Goal: Task Accomplishment & Management: Complete application form

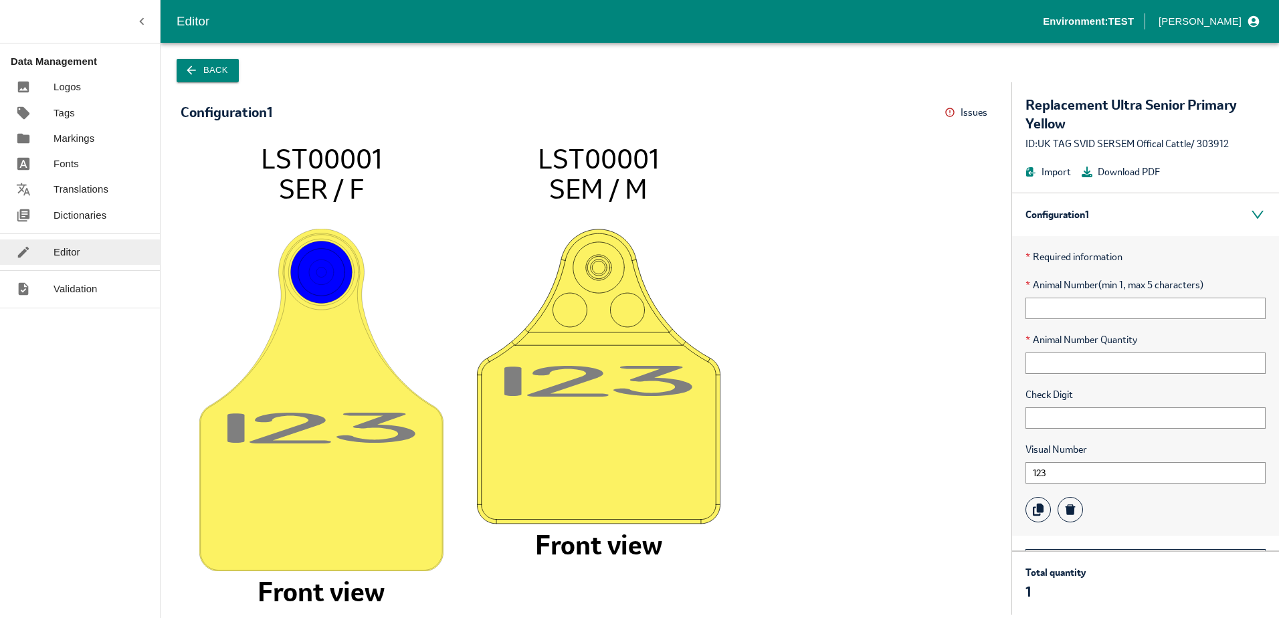
click at [78, 217] on p "Dictionaries" at bounding box center [80, 215] width 53 height 15
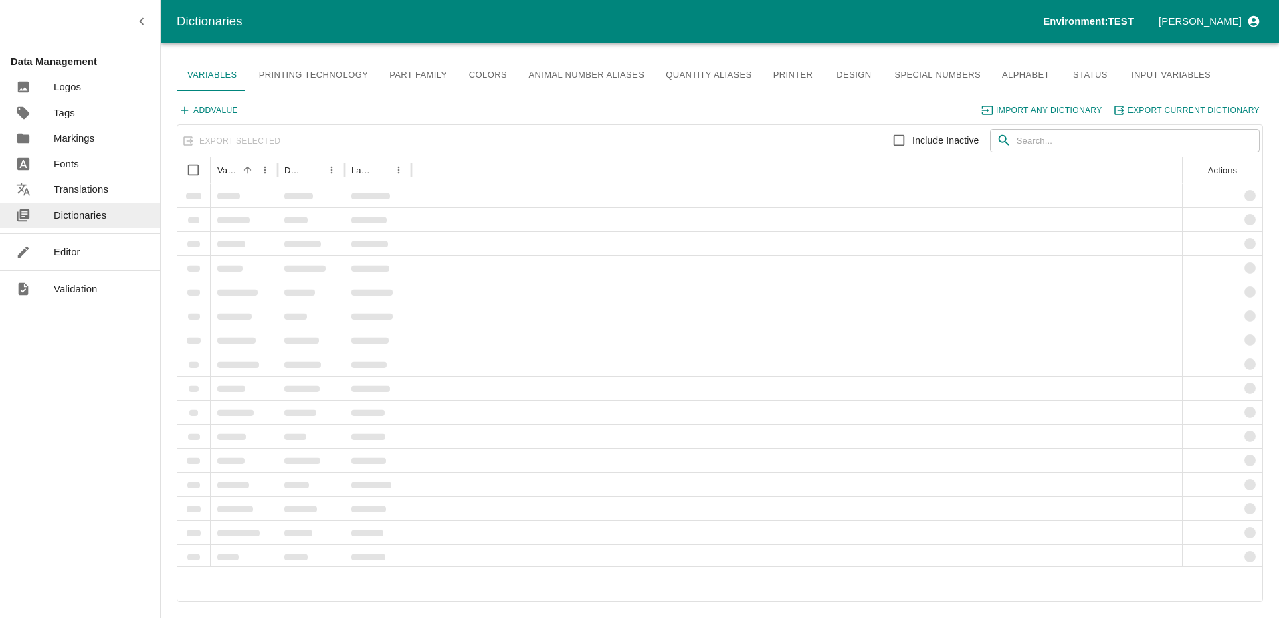
click at [77, 245] on p "Editor" at bounding box center [67, 252] width 27 height 15
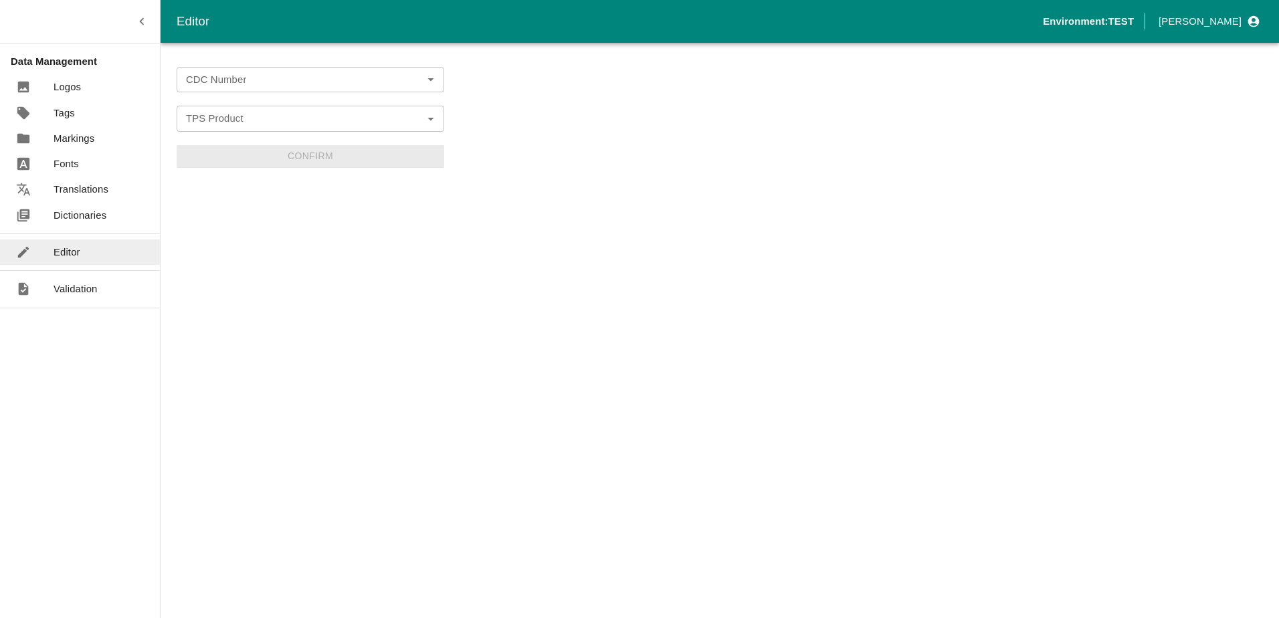
click at [262, 78] on input "CDC Number" at bounding box center [300, 79] width 238 height 17
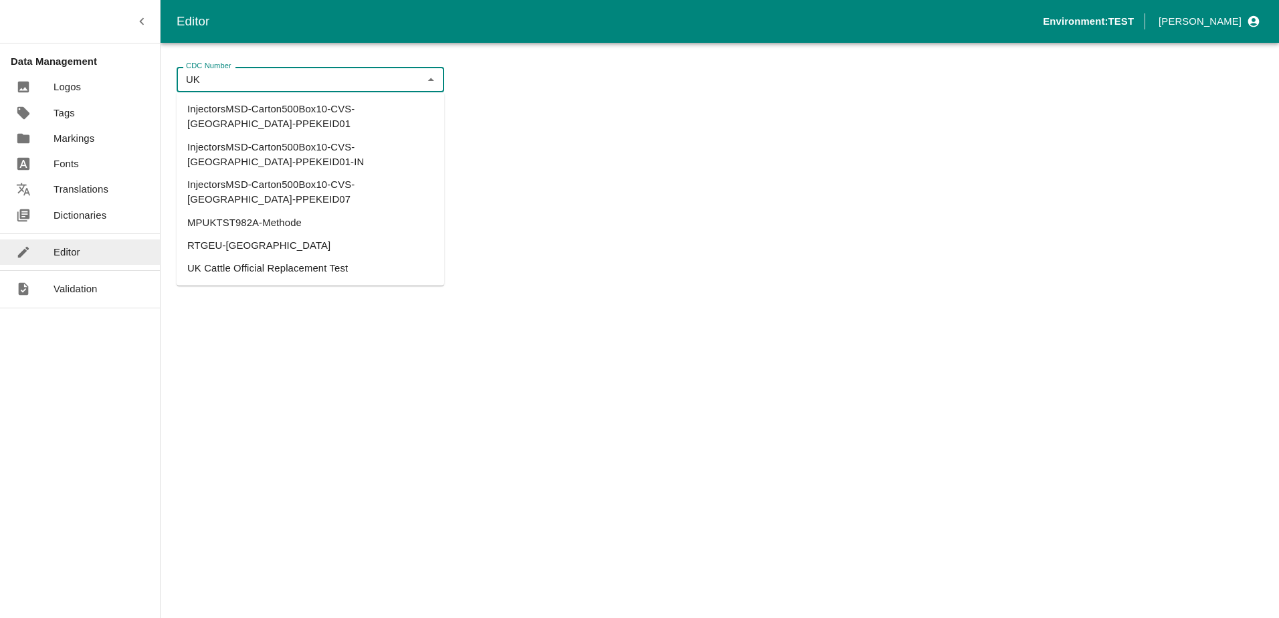
click at [231, 257] on li "UK Cattle Official Replacement Test" at bounding box center [311, 268] width 268 height 23
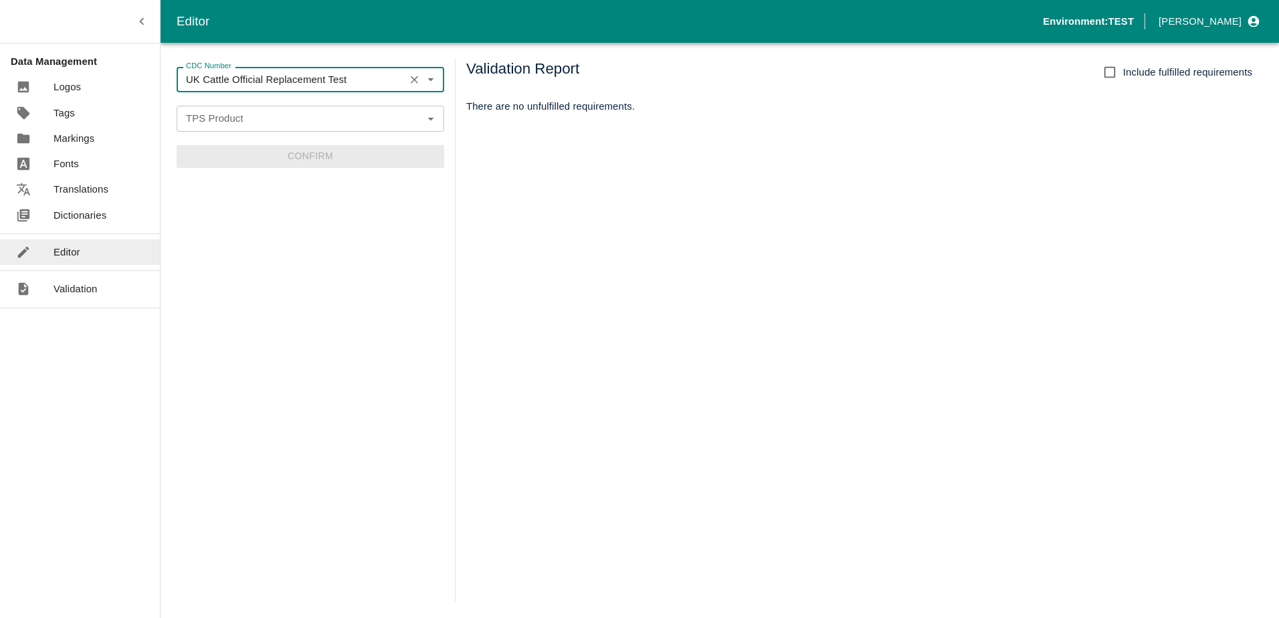
click at [230, 128] on div "TPS Product" at bounding box center [311, 118] width 268 height 25
type input "UK Cattle Official Replacement Test"
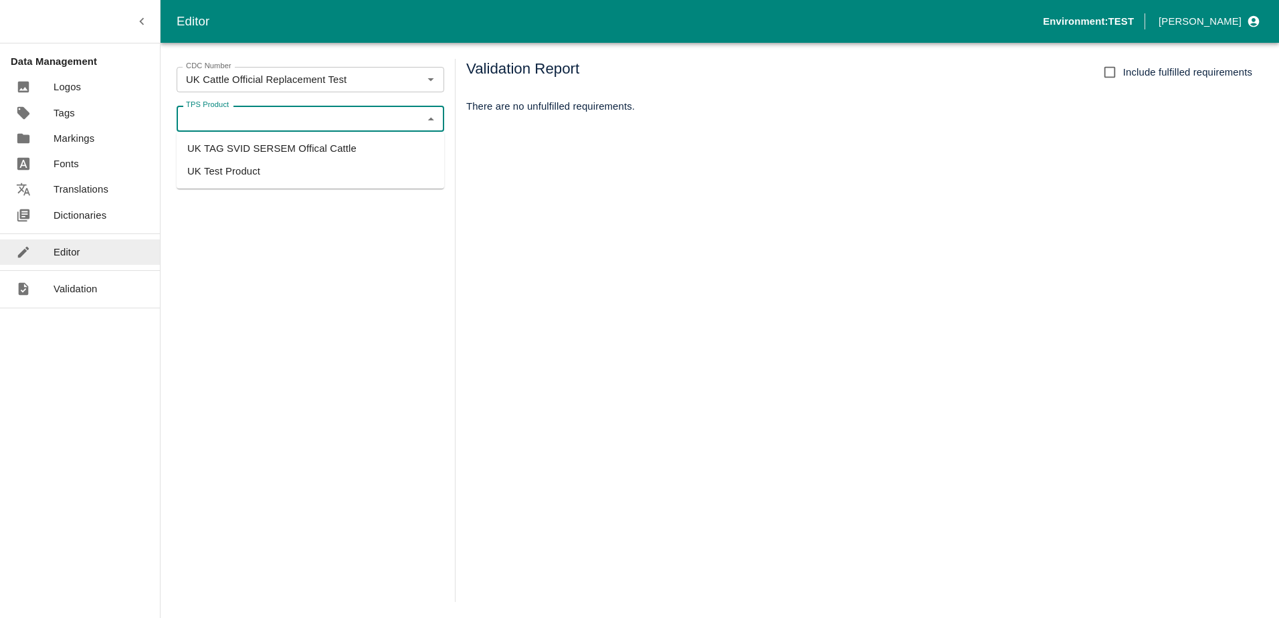
click at [235, 142] on li "UK TAG SVID SERSEM Offical Cattle" at bounding box center [311, 148] width 268 height 23
type input "UK TAG SVID SERSEM Offical Cattle"
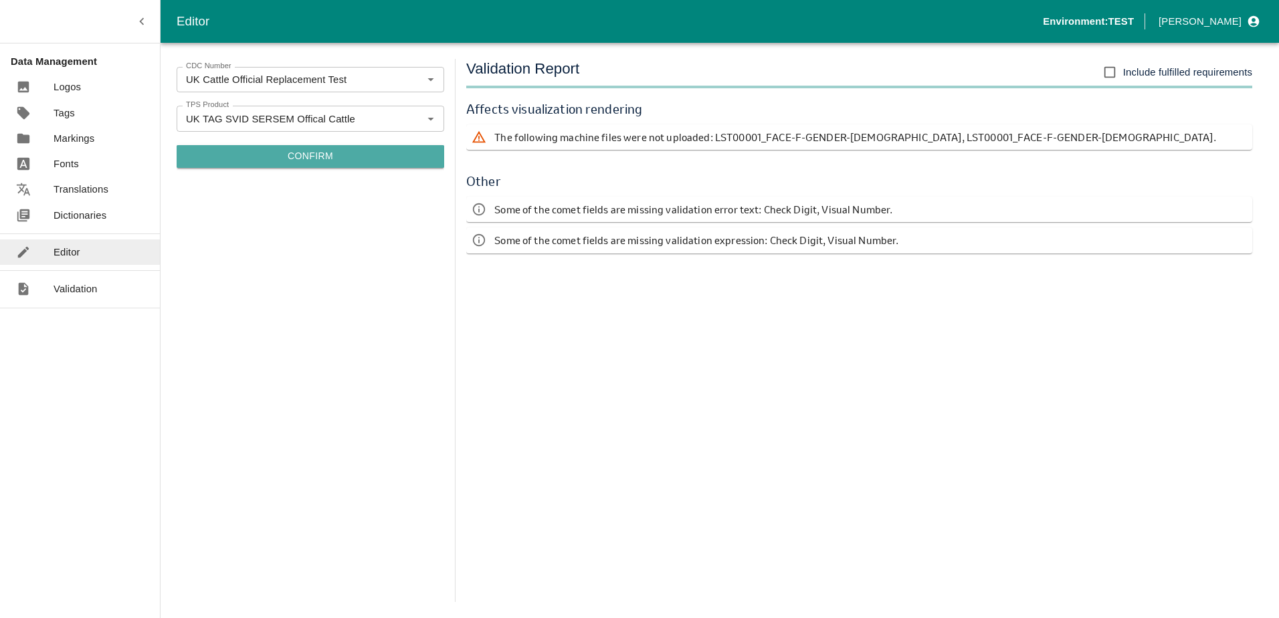
click at [329, 157] on button "Confirm" at bounding box center [311, 156] width 268 height 23
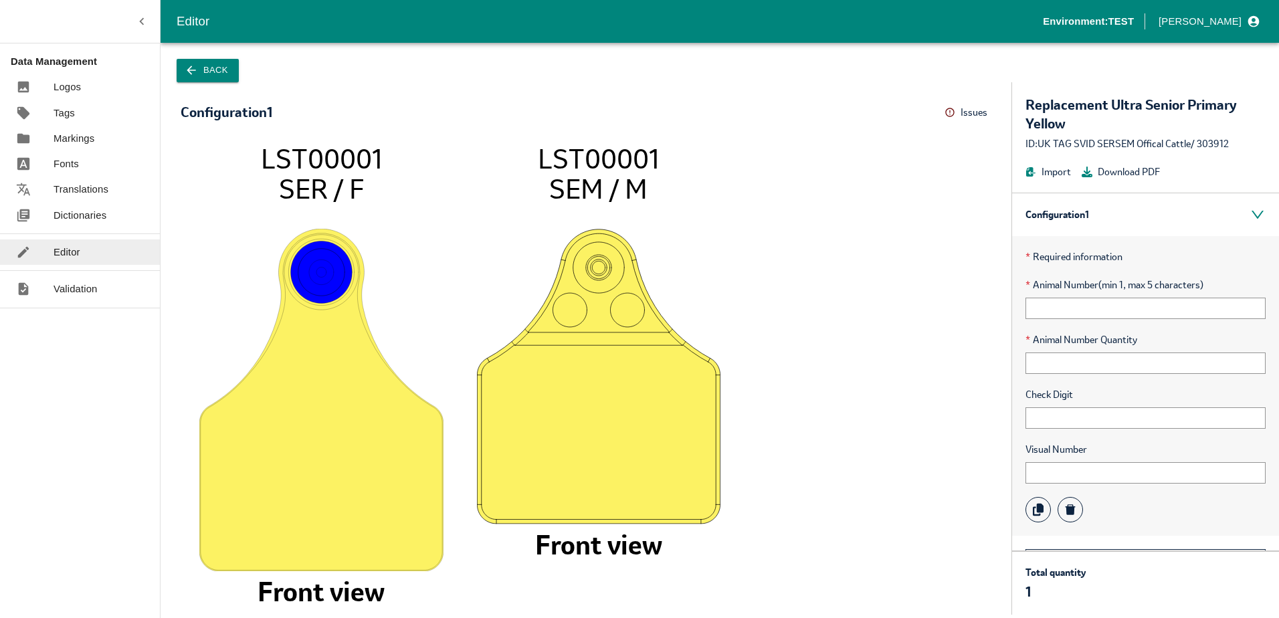
click at [956, 111] on button "Issues" at bounding box center [968, 112] width 47 height 21
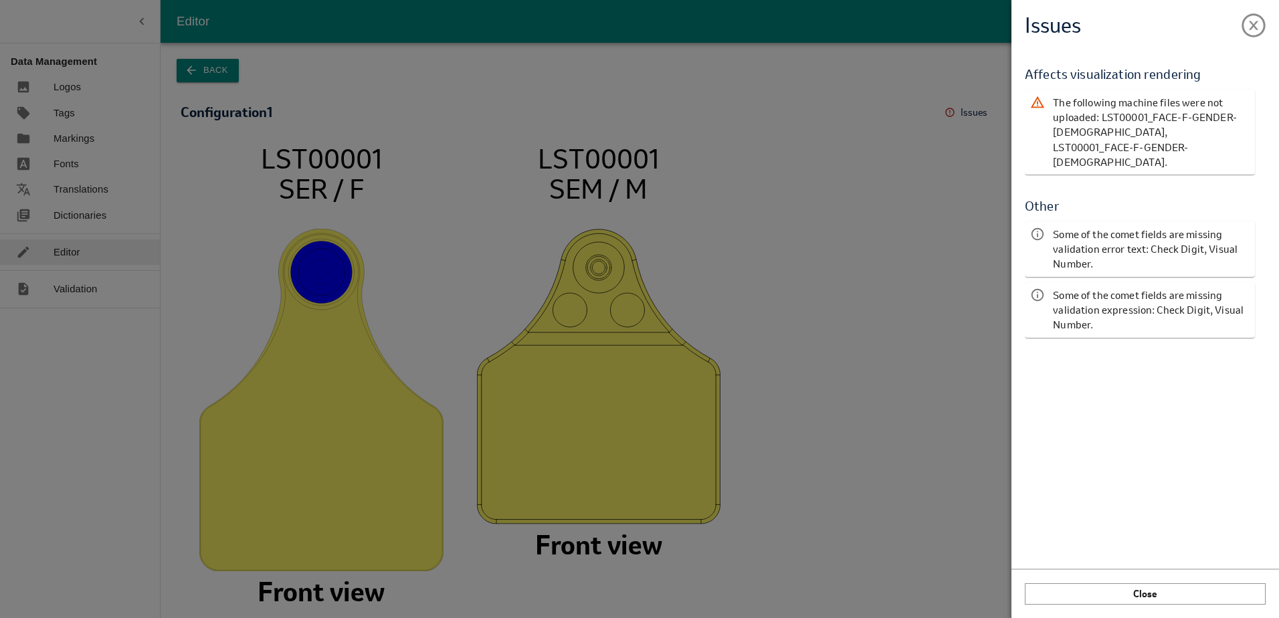
click at [948, 112] on div "Issues Validation Report Affects visualization rendering The following machine …" at bounding box center [639, 309] width 1279 height 618
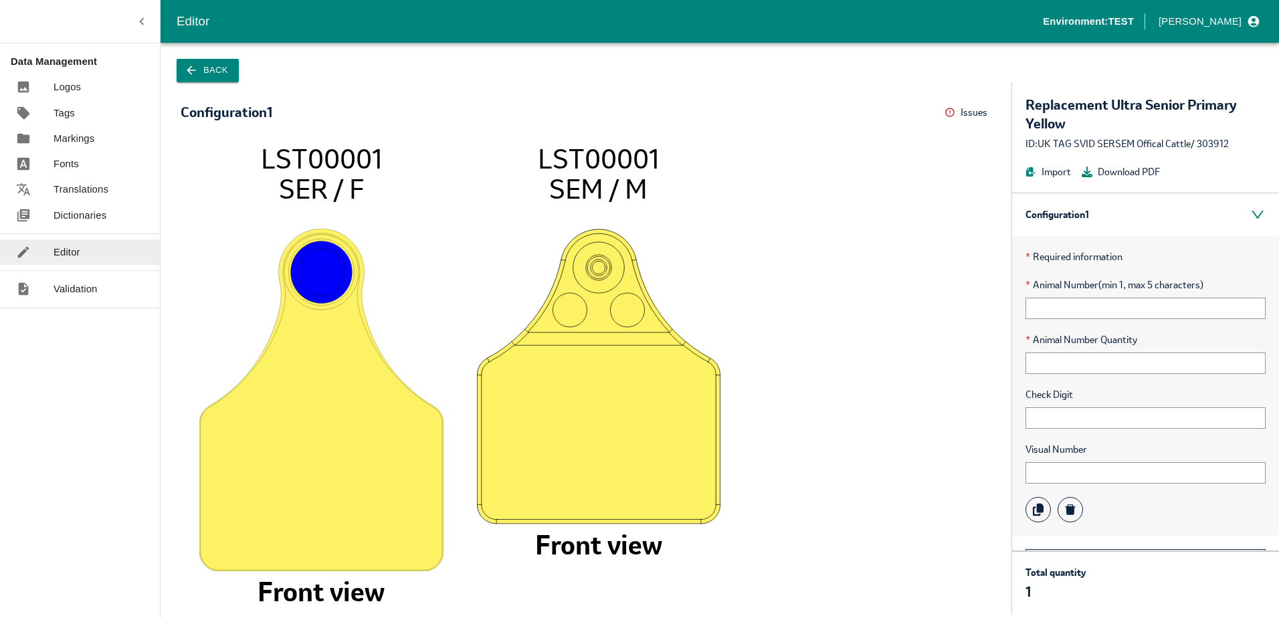
click at [204, 64] on button "Back" at bounding box center [208, 70] width 62 height 23
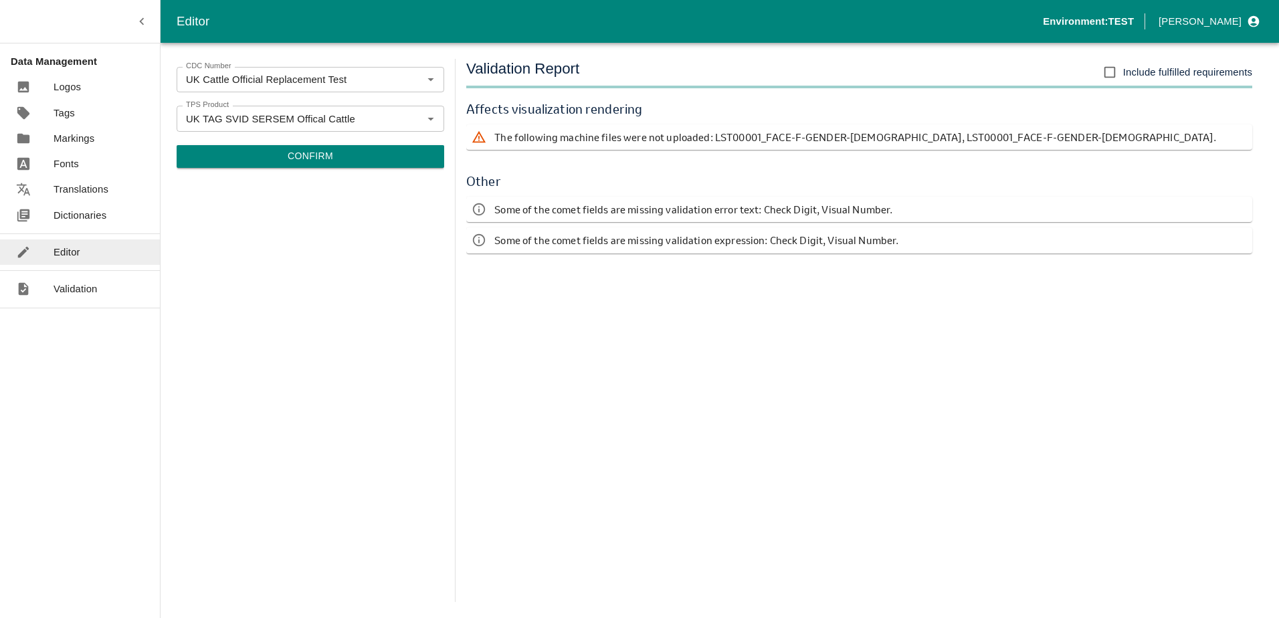
click at [341, 155] on button "Confirm" at bounding box center [311, 156] width 268 height 23
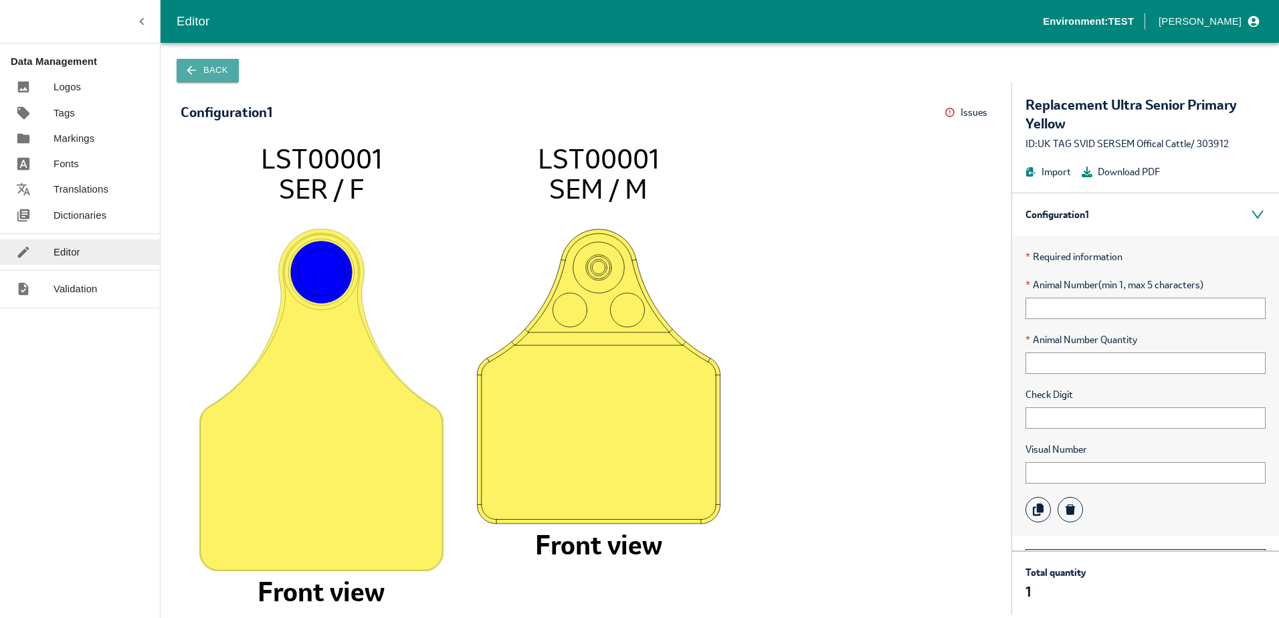
click at [187, 63] on button "Back" at bounding box center [208, 70] width 62 height 23
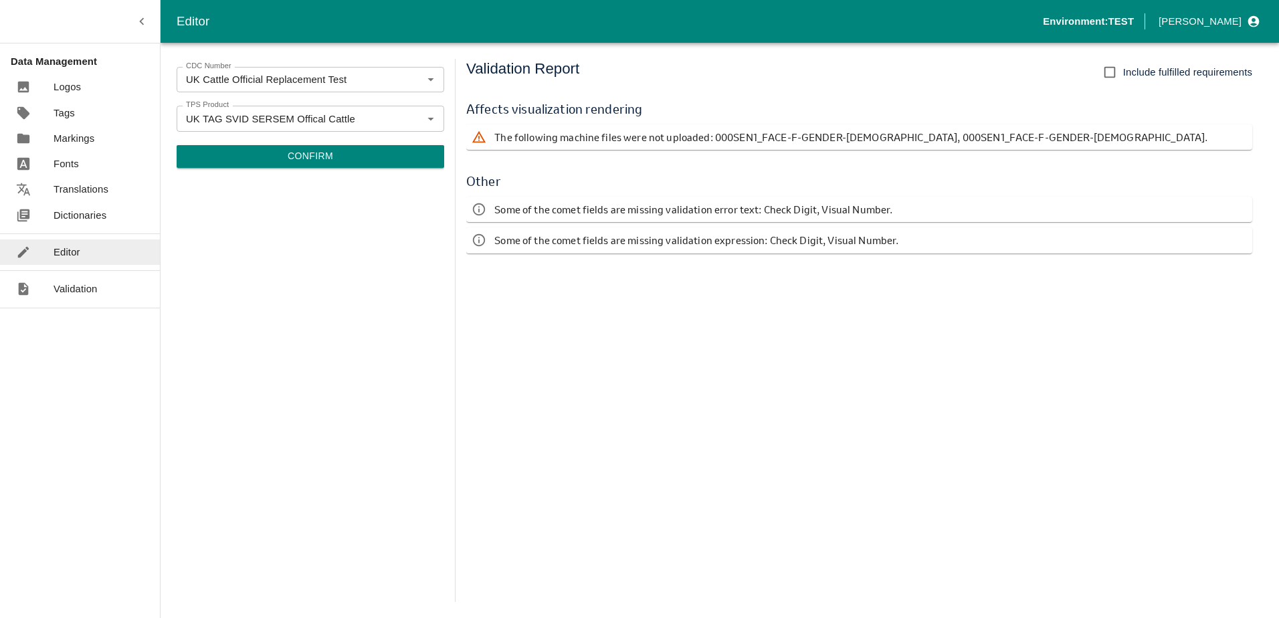
click at [309, 153] on button "Confirm" at bounding box center [311, 156] width 268 height 23
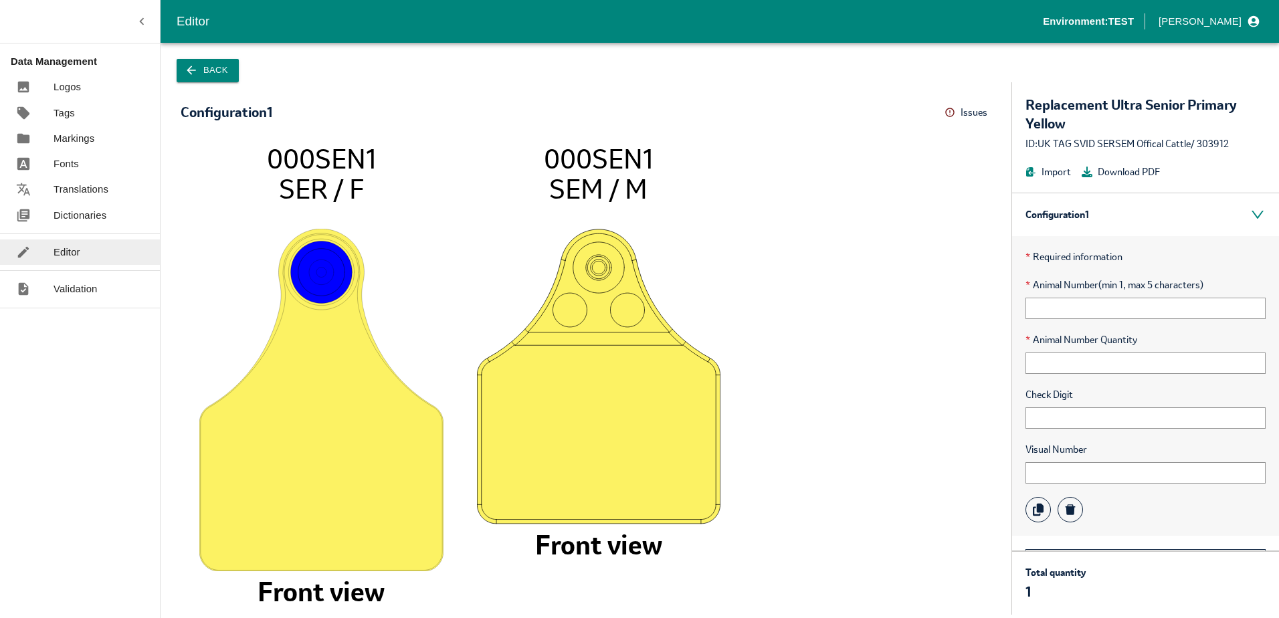
click at [952, 106] on button "Issues" at bounding box center [968, 112] width 47 height 21
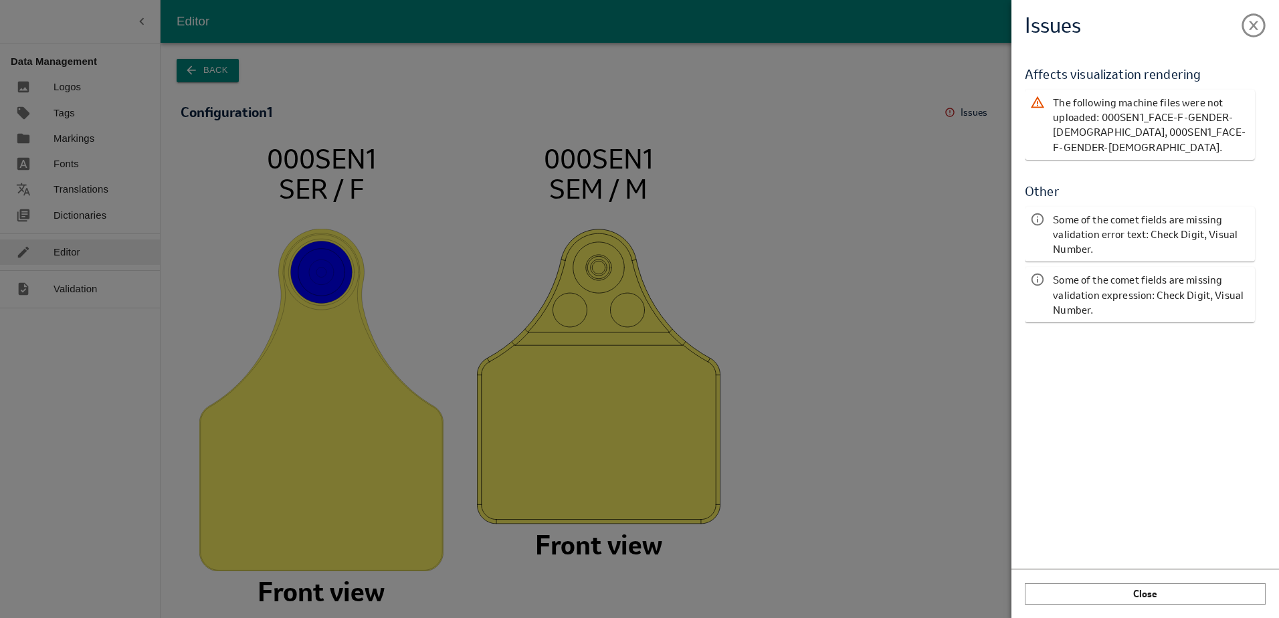
click at [207, 74] on div "Issues Validation Report Affects visualization rendering The following machine …" at bounding box center [639, 309] width 1279 height 618
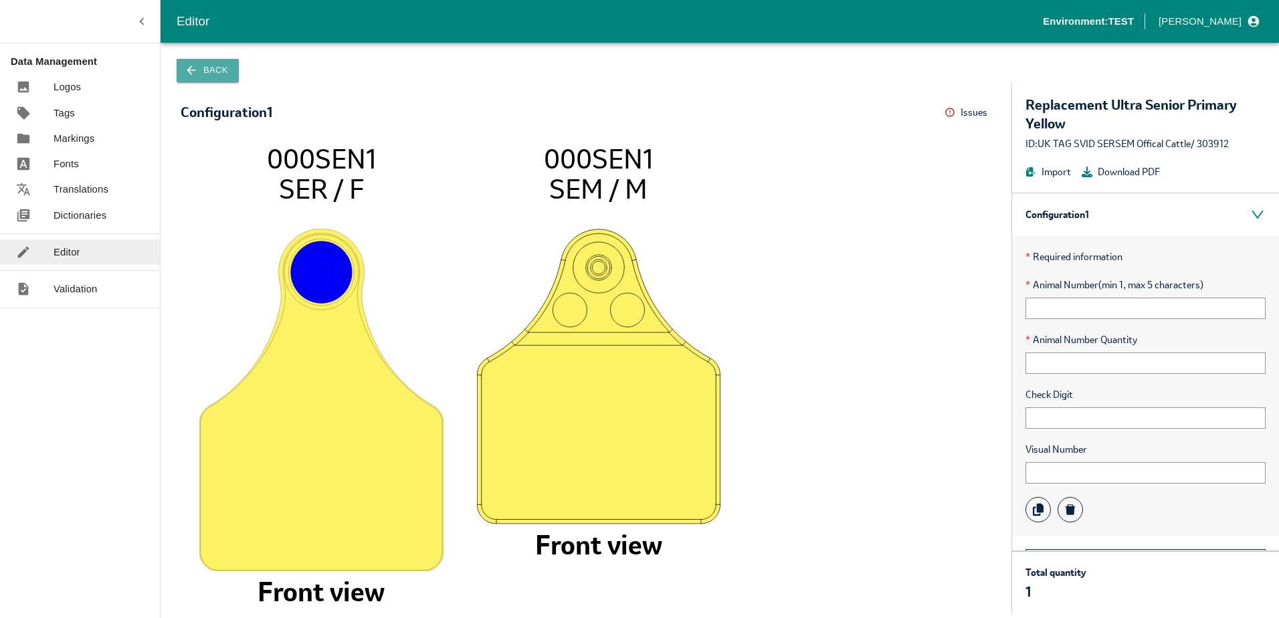
click at [225, 70] on button "Back" at bounding box center [208, 70] width 62 height 23
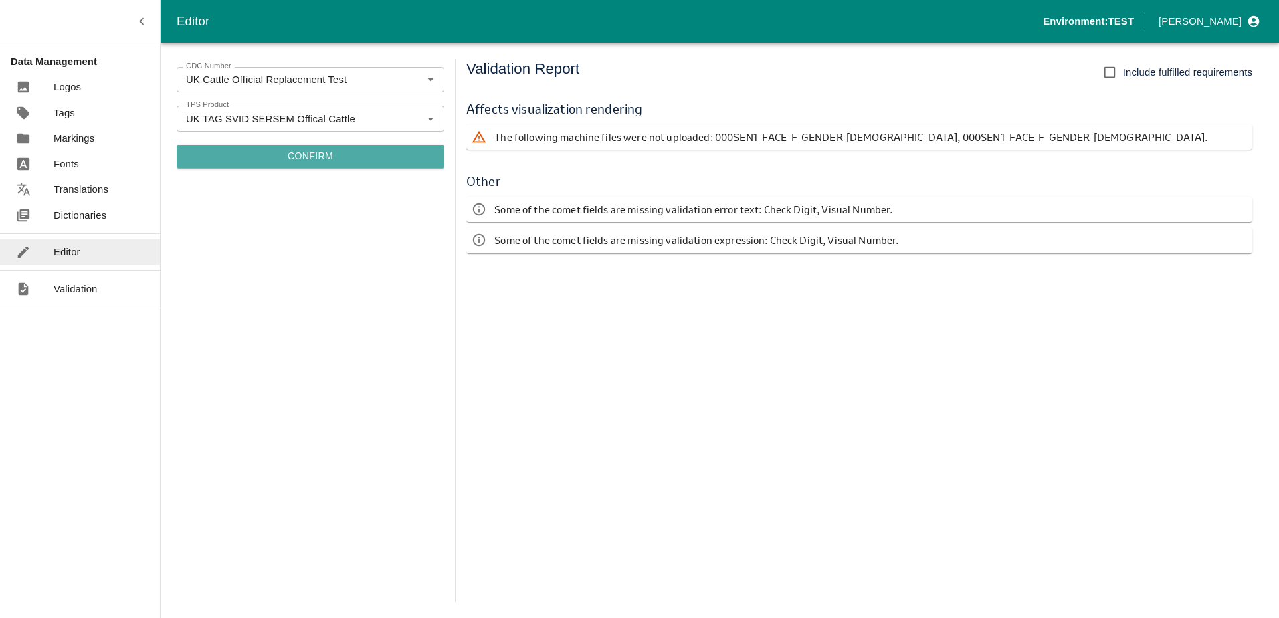
click at [304, 153] on button "Confirm" at bounding box center [311, 156] width 268 height 23
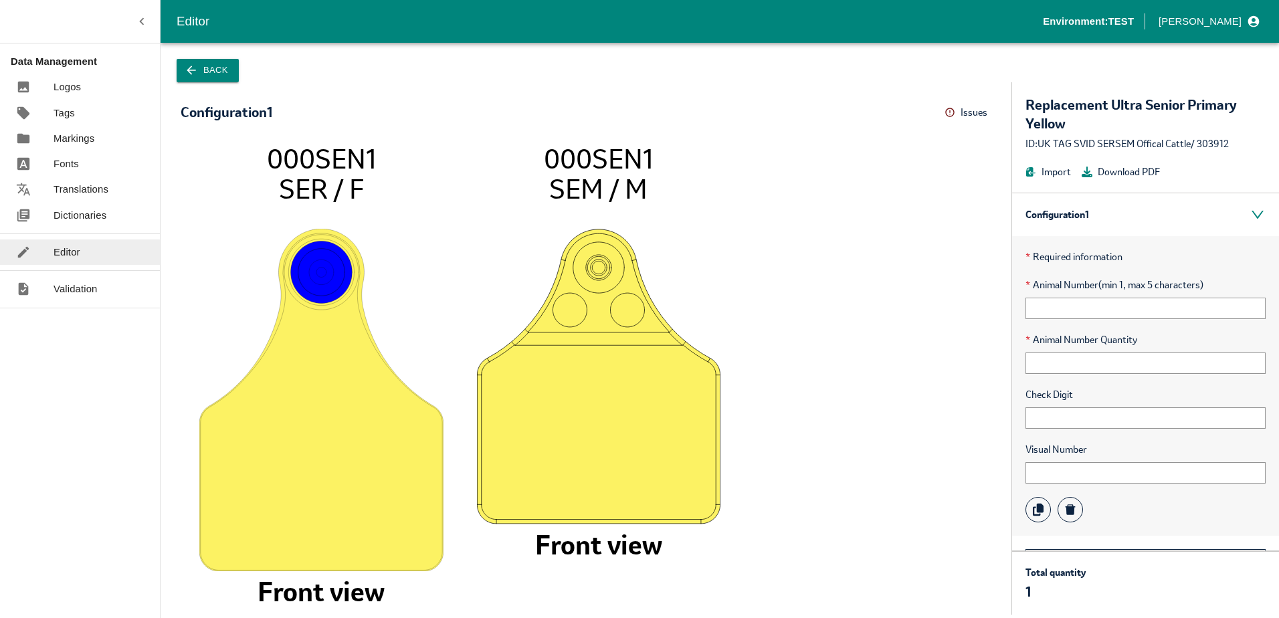
click at [961, 108] on button "Issues" at bounding box center [968, 112] width 47 height 21
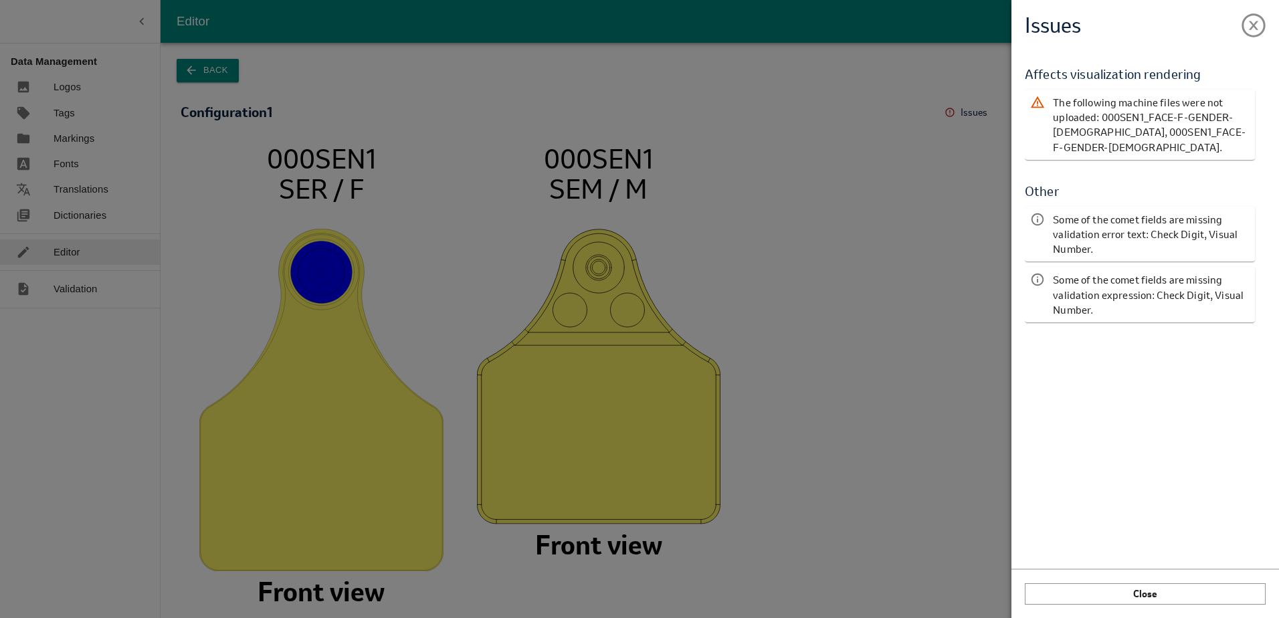
click at [223, 65] on div "Issues Validation Report Affects visualization rendering The following machine …" at bounding box center [639, 309] width 1279 height 618
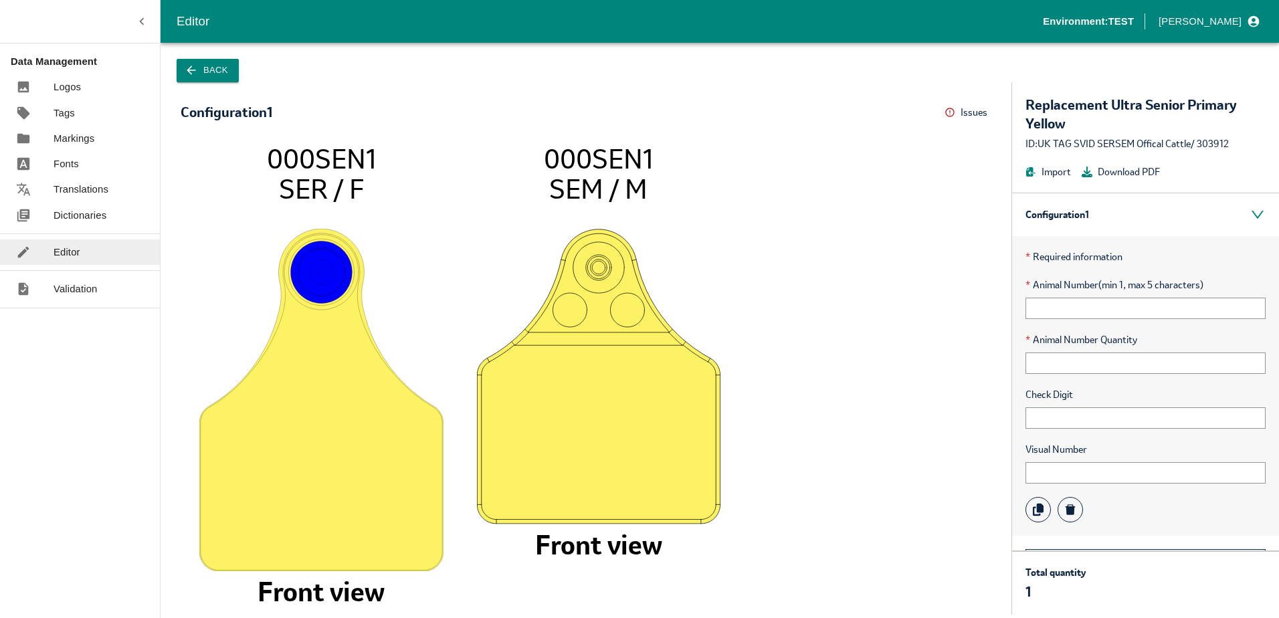
click at [80, 130] on link "Markings" at bounding box center [80, 138] width 160 height 25
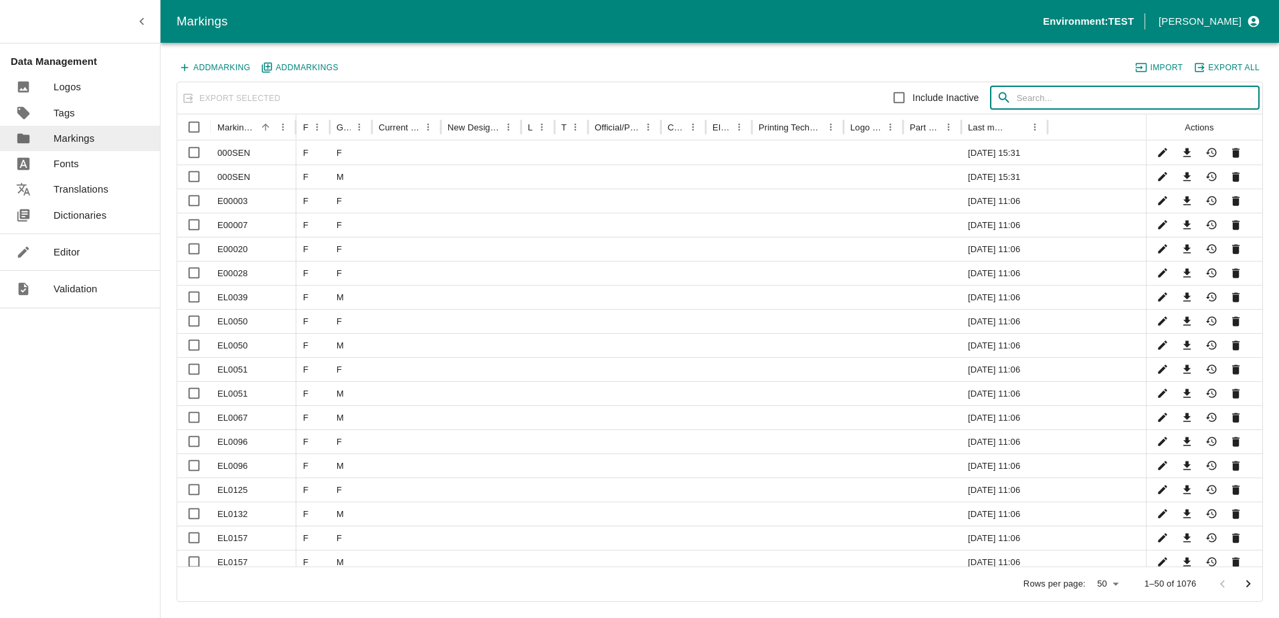
click at [1053, 106] on input "text" at bounding box center [1138, 98] width 243 height 24
paste input "000SEN1"
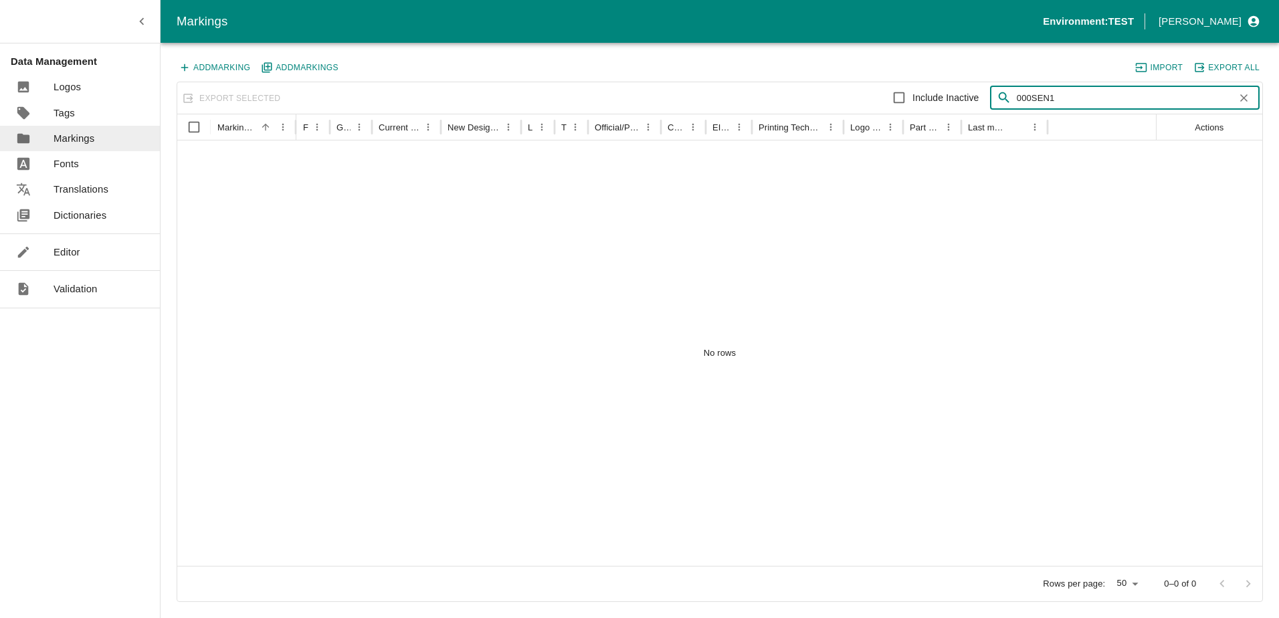
click at [1076, 94] on input "000SEN1" at bounding box center [1123, 98] width 213 height 24
drag, startPoint x: 1075, startPoint y: 95, endPoint x: 950, endPoint y: 98, distance: 125.2
click at [950, 98] on div "Include Inactive ​ 000SEN1 ​" at bounding box center [990, 97] width 540 height 27
click at [808, 247] on div "No rows" at bounding box center [719, 354] width 1085 height 426
click at [1081, 93] on input "000SEN1" at bounding box center [1123, 98] width 213 height 24
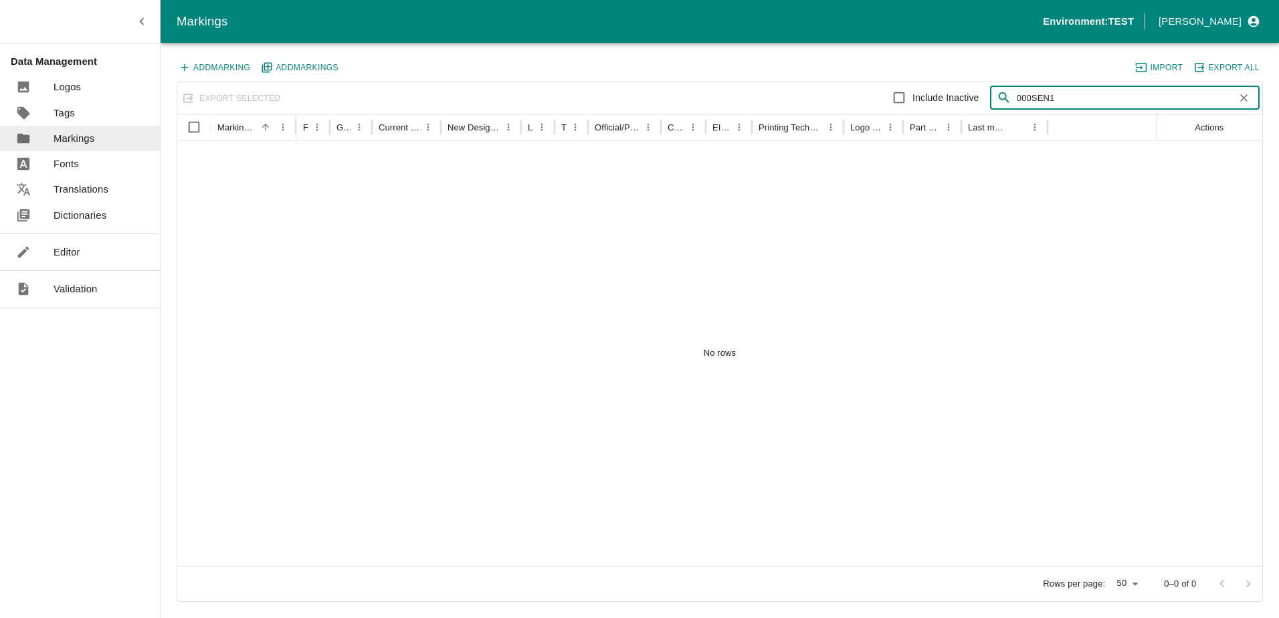
click at [1018, 98] on input "000SEN1" at bounding box center [1123, 98] width 213 height 24
click at [1083, 96] on input "000SEN1" at bounding box center [1123, 98] width 213 height 24
type input "0"
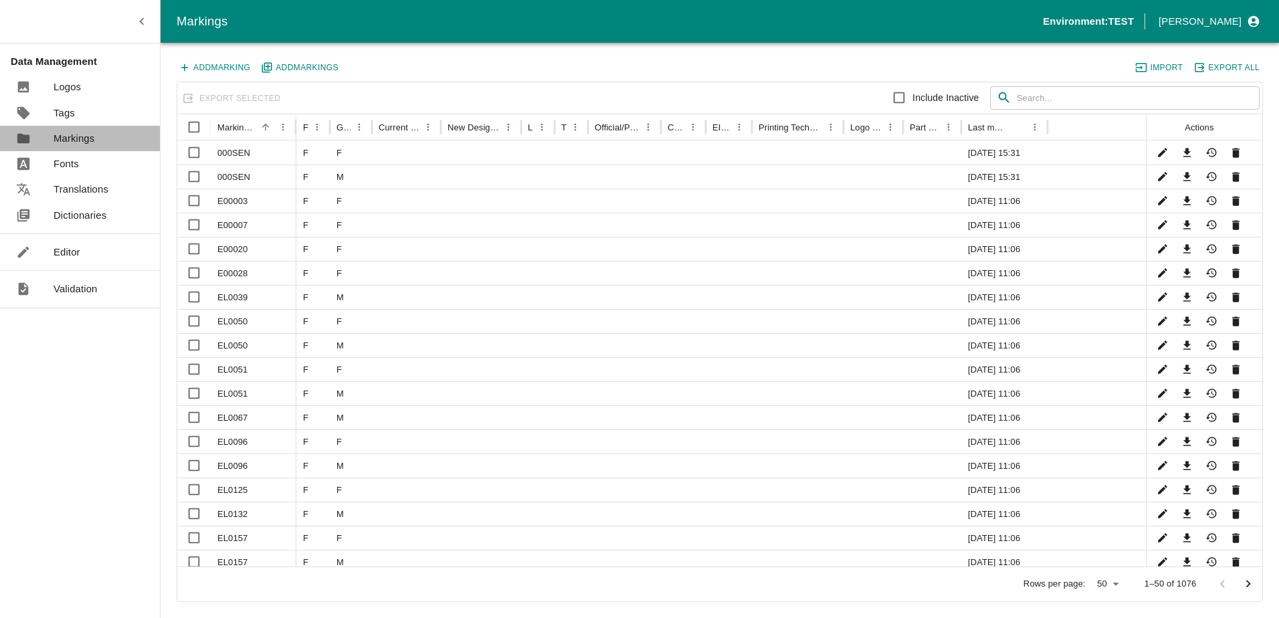
click at [88, 144] on p "Markings" at bounding box center [74, 138] width 41 height 15
click at [1162, 148] on icon "Edit" at bounding box center [1163, 153] width 13 height 13
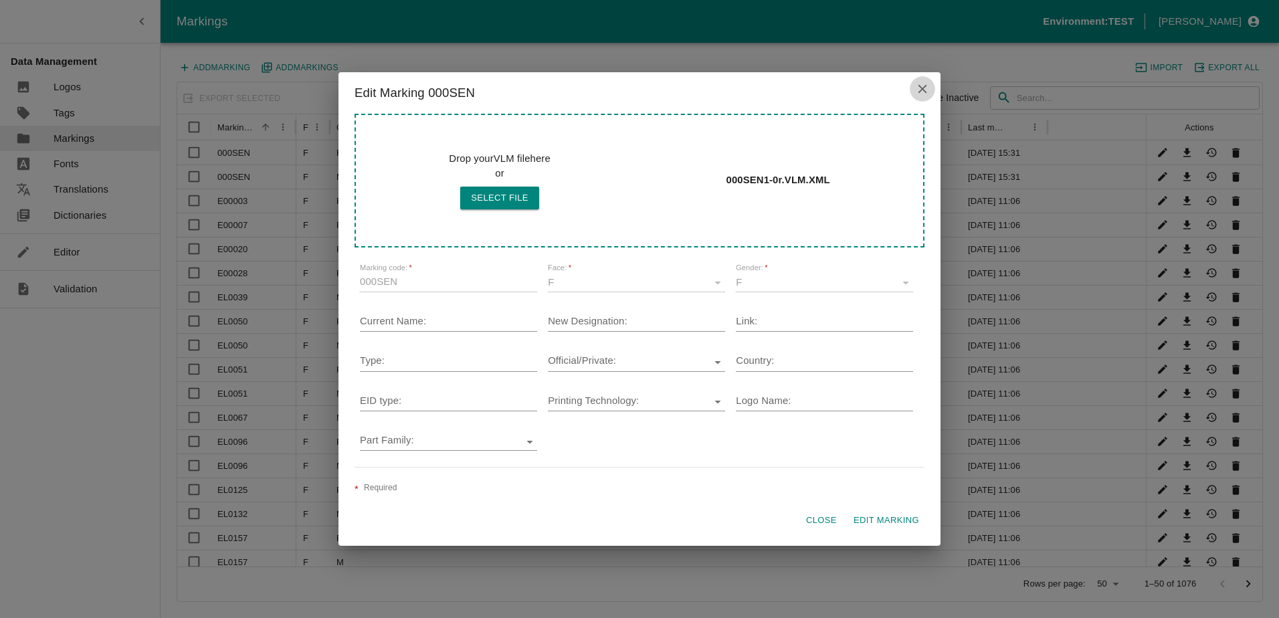
click at [927, 92] on icon "close" at bounding box center [922, 89] width 9 height 9
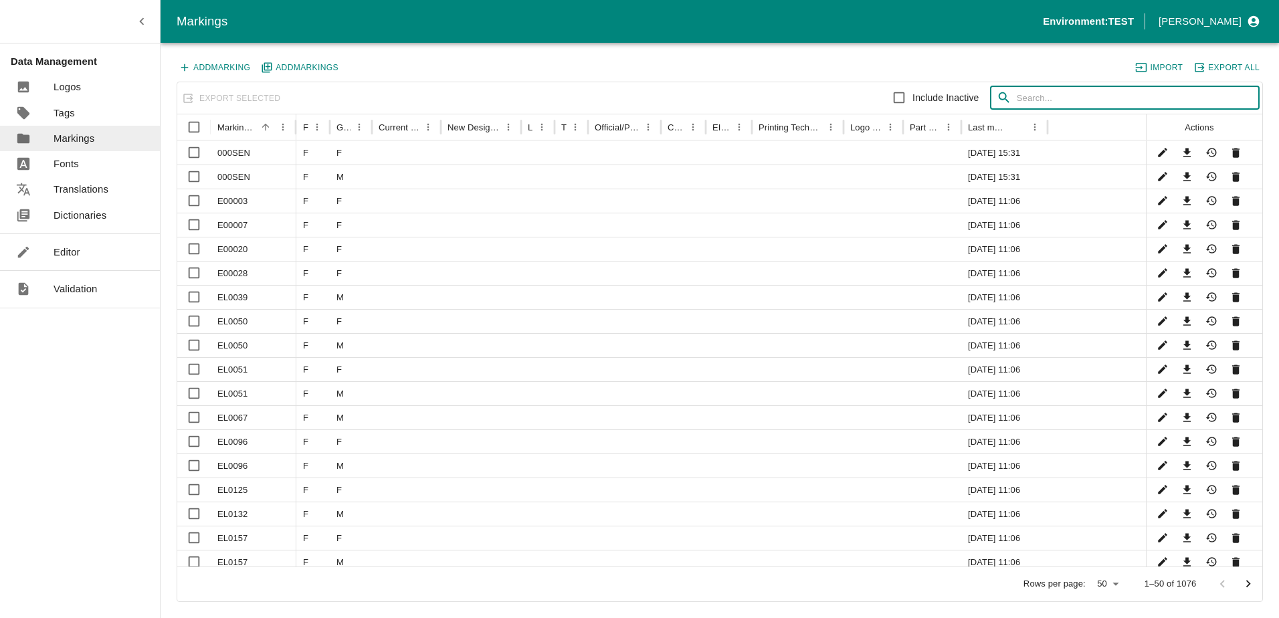
click at [1046, 97] on input "text" at bounding box center [1138, 98] width 243 height 24
paste input "000SEN1"
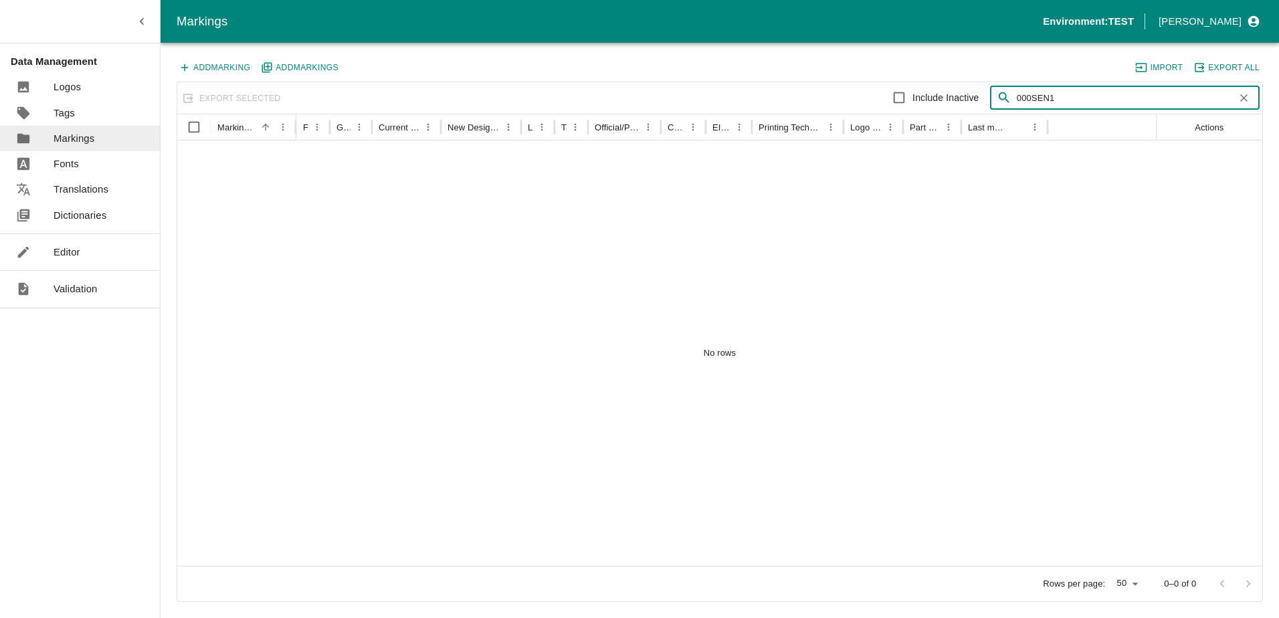
type input "000SEN1"
click at [1243, 94] on icon "button" at bounding box center [1244, 98] width 13 height 13
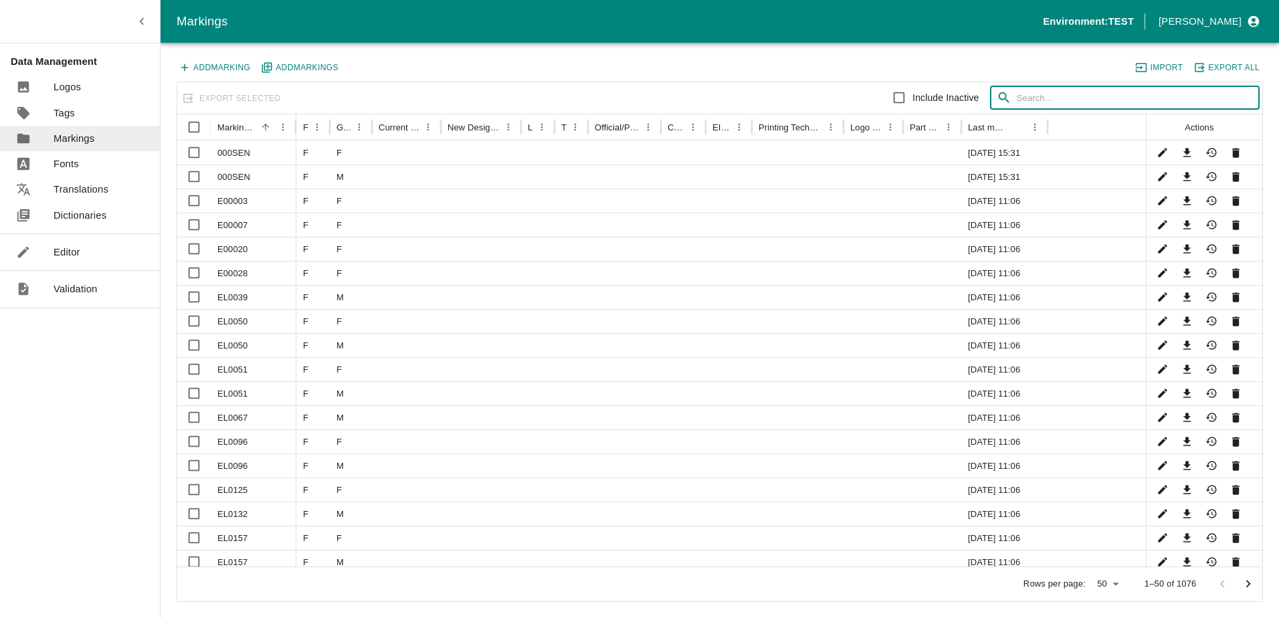
click at [1036, 98] on input "text" at bounding box center [1138, 98] width 243 height 24
paste input "000SEN1"
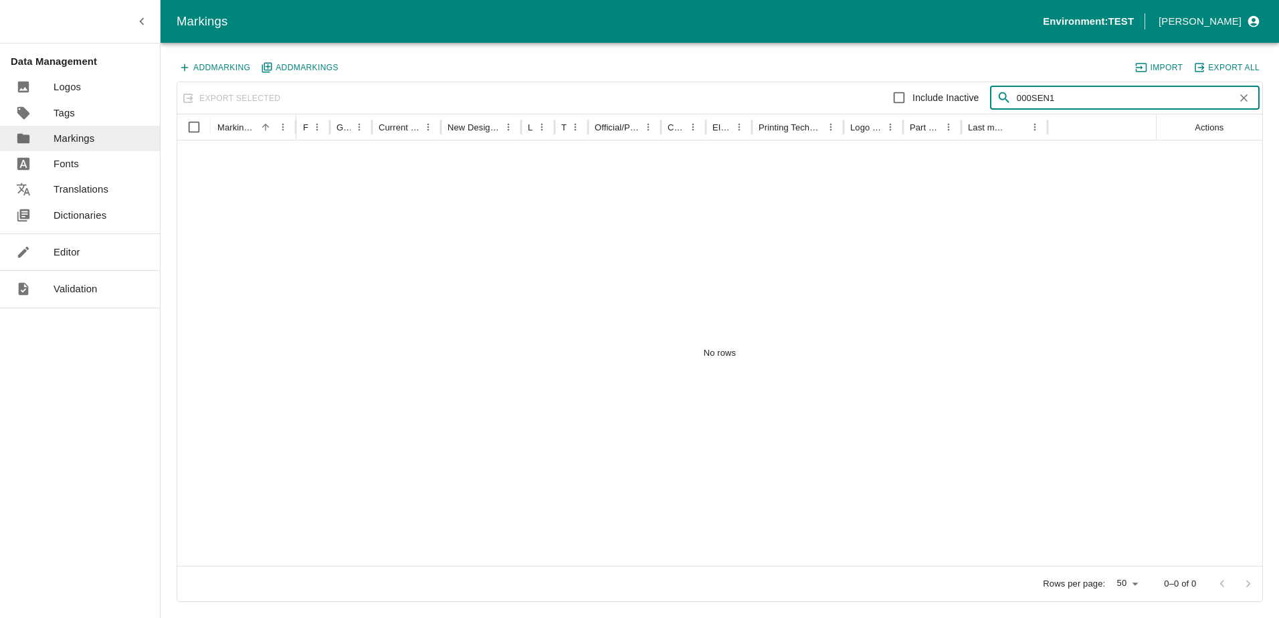
type input "000SEN1"
click at [80, 245] on p "Editor" at bounding box center [67, 252] width 27 height 15
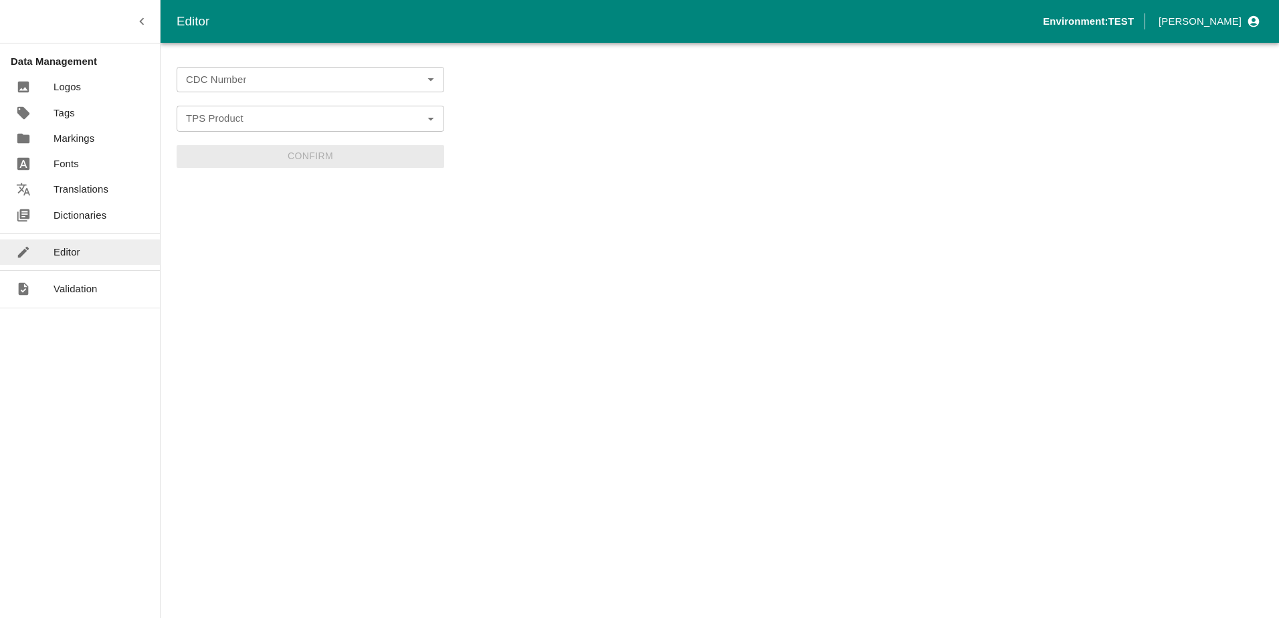
click at [258, 83] on input "CDC Number" at bounding box center [300, 79] width 238 height 17
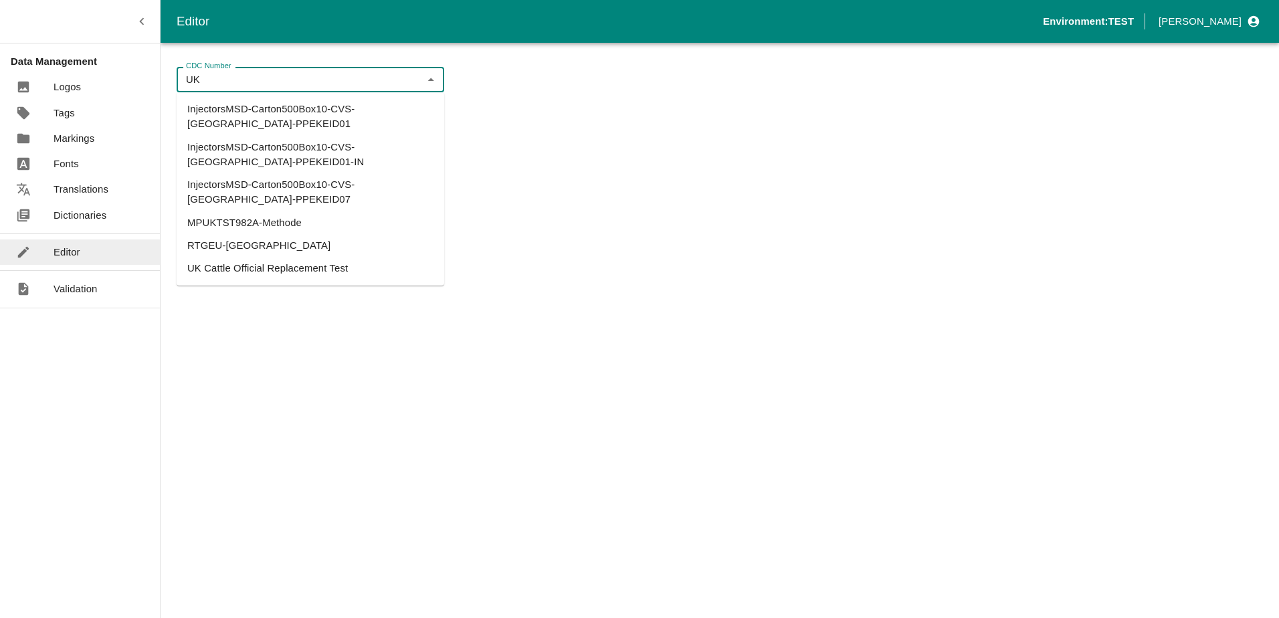
click at [278, 257] on li "UK Cattle Official Replacement Test" at bounding box center [311, 268] width 268 height 23
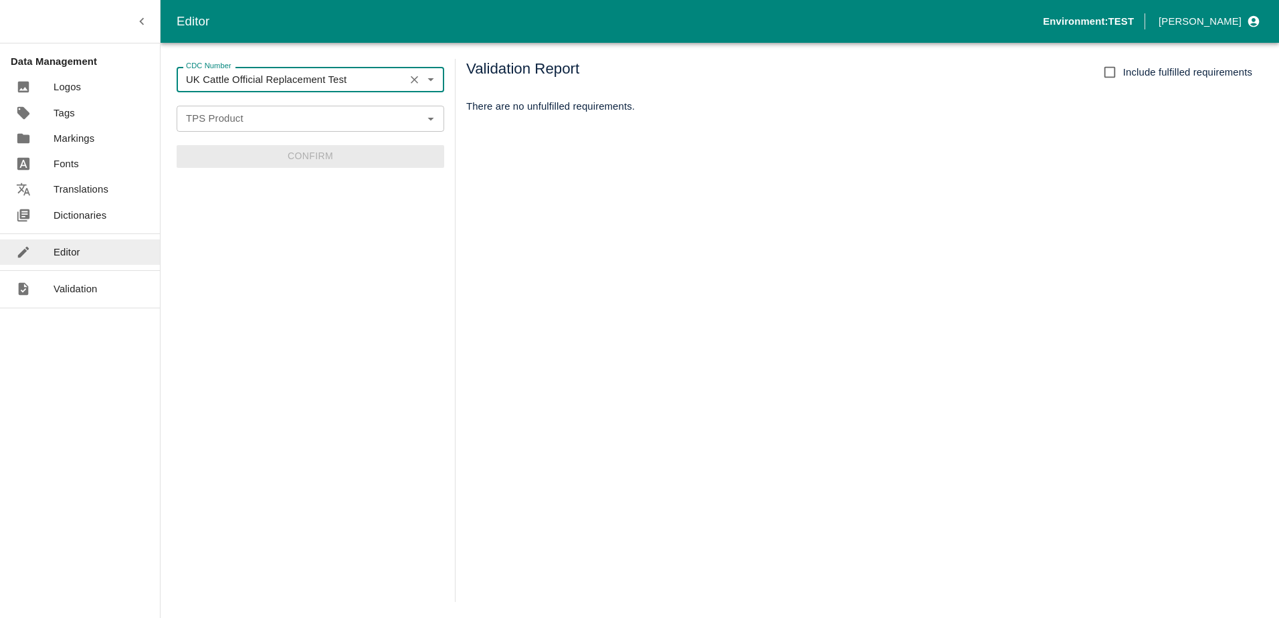
type input "UK Cattle Official Replacement Test"
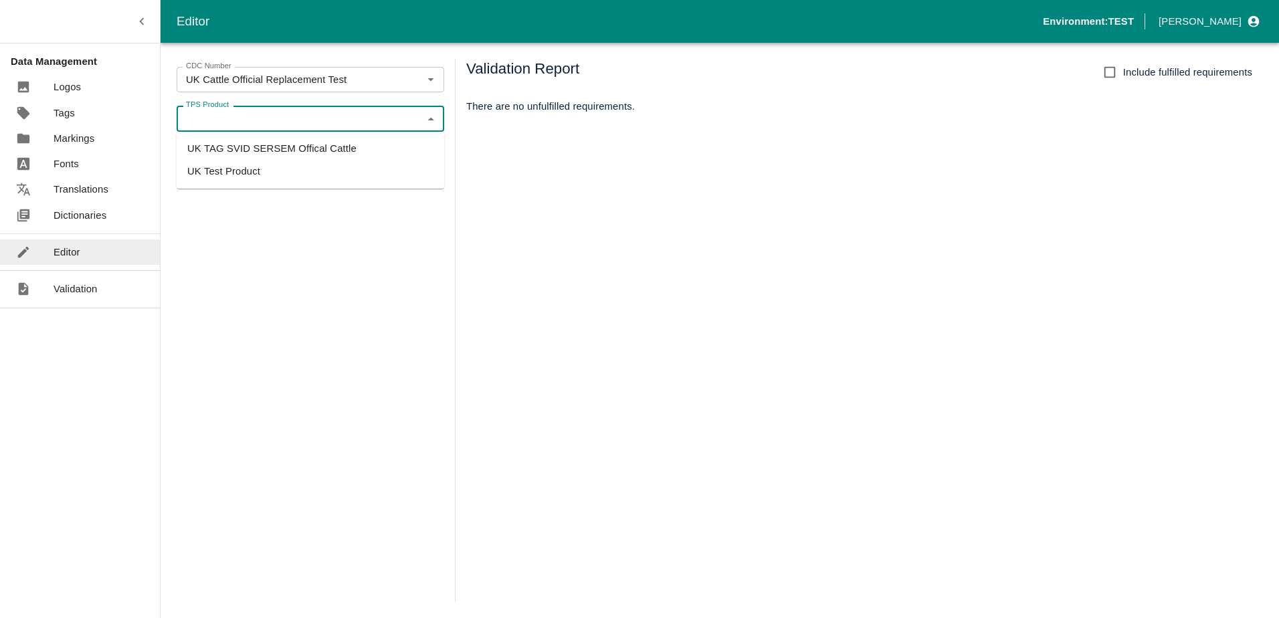
click at [280, 120] on input "TPS Product" at bounding box center [300, 118] width 238 height 17
click at [298, 145] on li "UK TAG SVID SERSEM Offical Cattle" at bounding box center [311, 148] width 268 height 23
type input "UK TAG SVID SERSEM Offical Cattle"
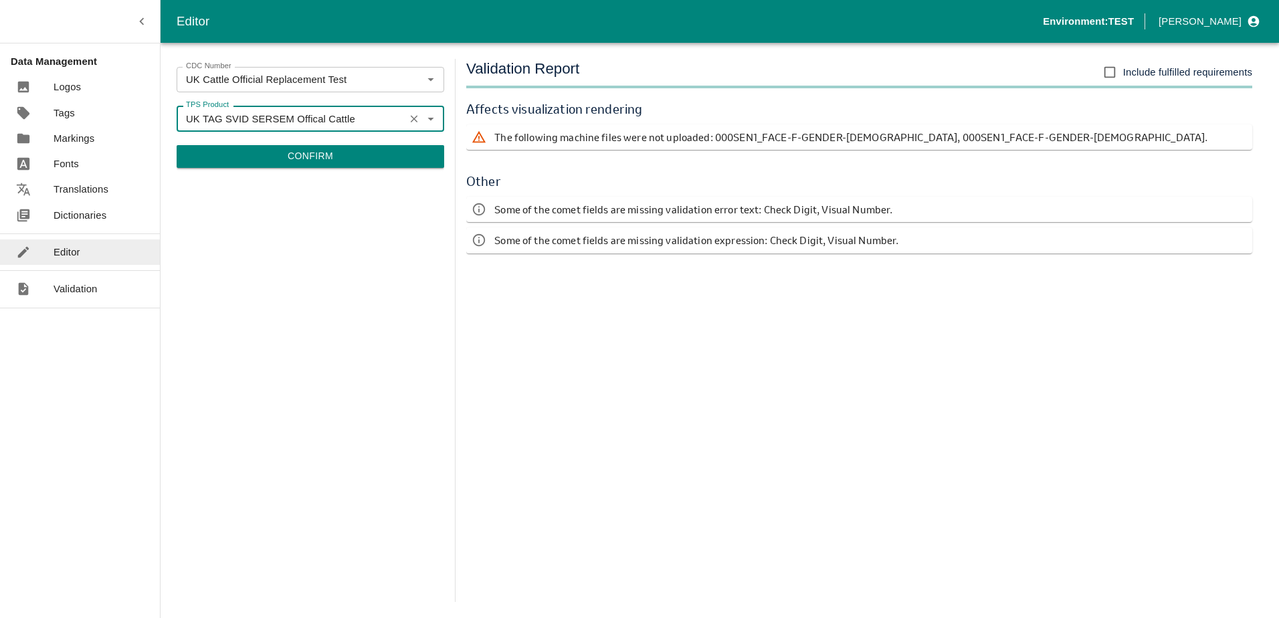
click at [309, 161] on button "Confirm" at bounding box center [311, 156] width 268 height 23
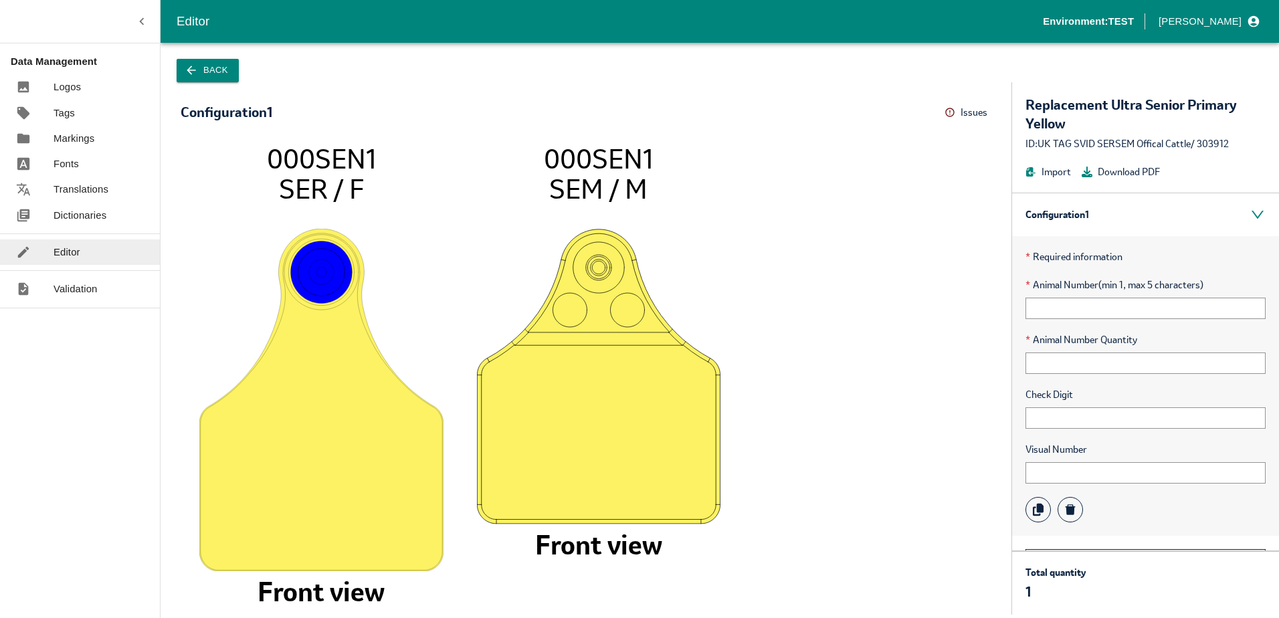
click at [950, 112] on icon at bounding box center [950, 112] width 11 height 11
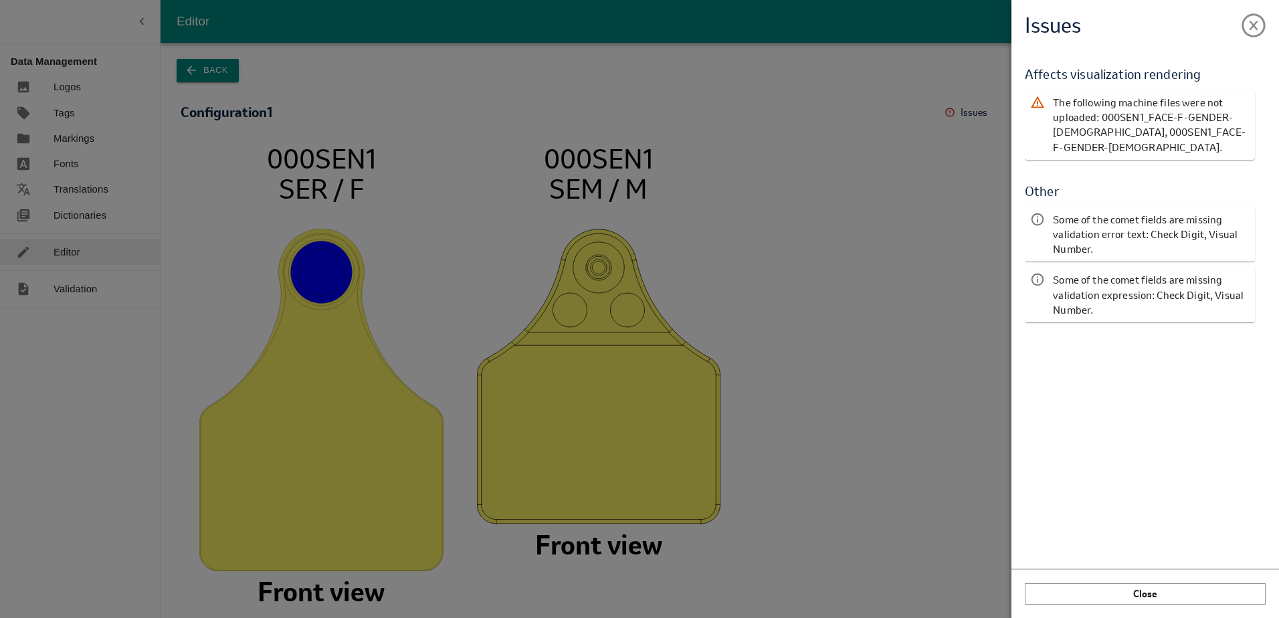
click at [961, 107] on div "Issues Validation Report Affects visualization rendering The following machine …" at bounding box center [639, 309] width 1279 height 618
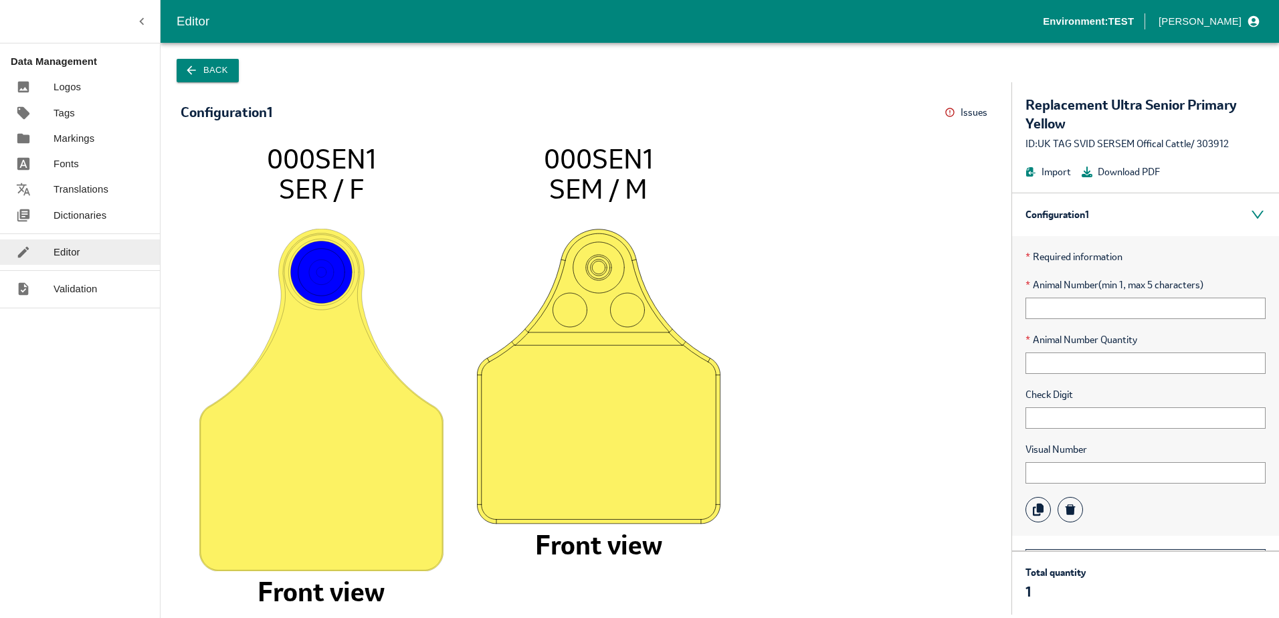
click at [74, 138] on p "Markings" at bounding box center [74, 138] width 41 height 15
